Goal: Use online tool/utility: Utilize a website feature to perform a specific function

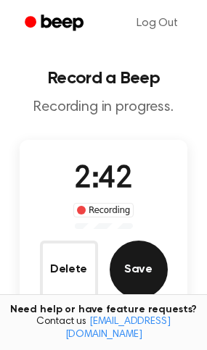
click at [162, 273] on button "Save" at bounding box center [138, 270] width 58 height 58
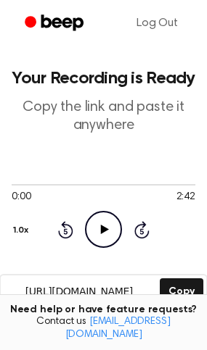
click at [100, 233] on icon "Play Audio" at bounding box center [103, 229] width 37 height 37
click at [96, 223] on icon "Pause Audio" at bounding box center [103, 229] width 37 height 37
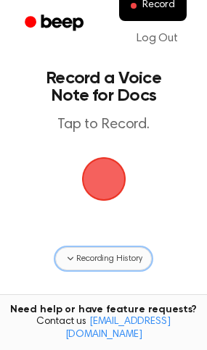
click at [127, 264] on span "Recording History" at bounding box center [108, 258] width 65 height 13
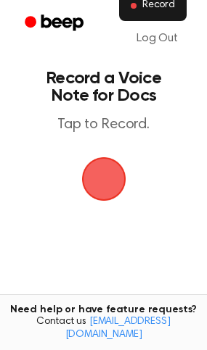
drag, startPoint x: 155, startPoint y: 14, endPoint x: 180, endPoint y: 16, distance: 25.4
click at [180, 16] on button "Record" at bounding box center [152, 6] width 67 height 30
